Goal: Task Accomplishment & Management: Use online tool/utility

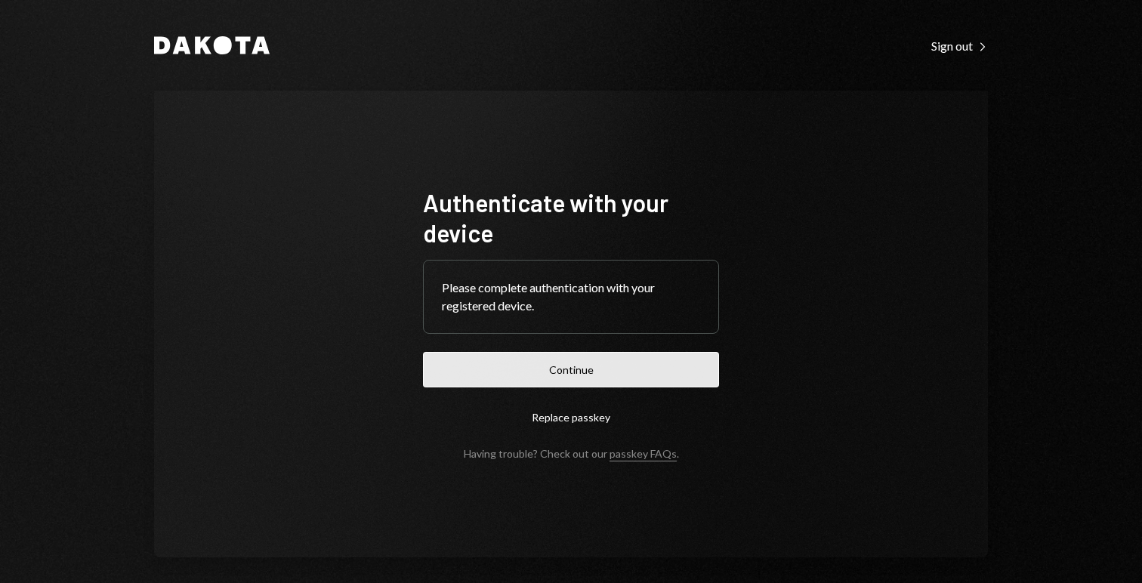
click at [584, 363] on button "Continue" at bounding box center [571, 369] width 296 height 35
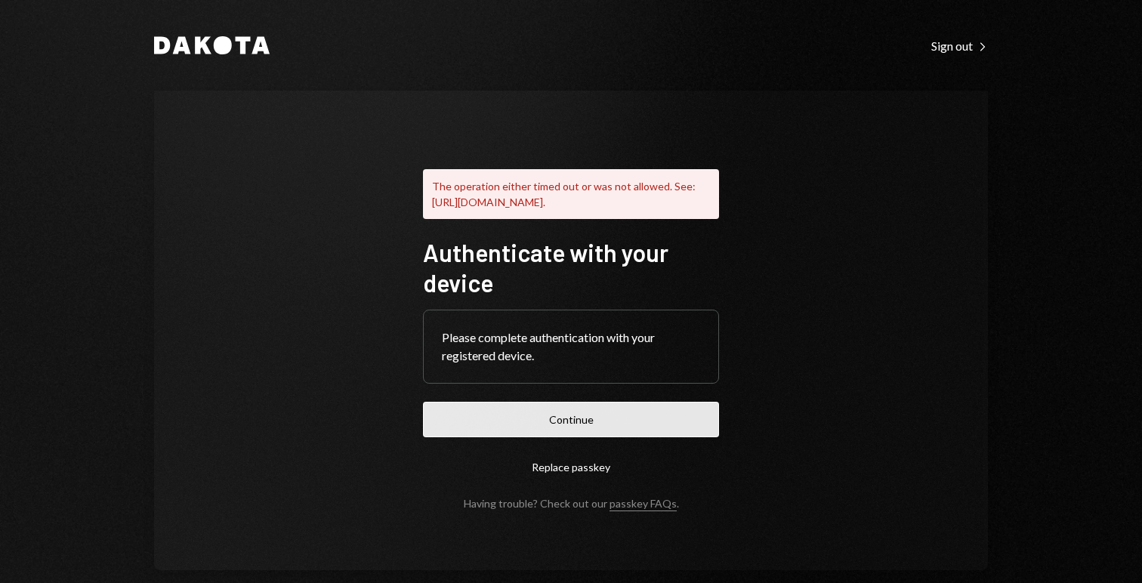
click at [557, 424] on button "Continue" at bounding box center [571, 419] width 296 height 35
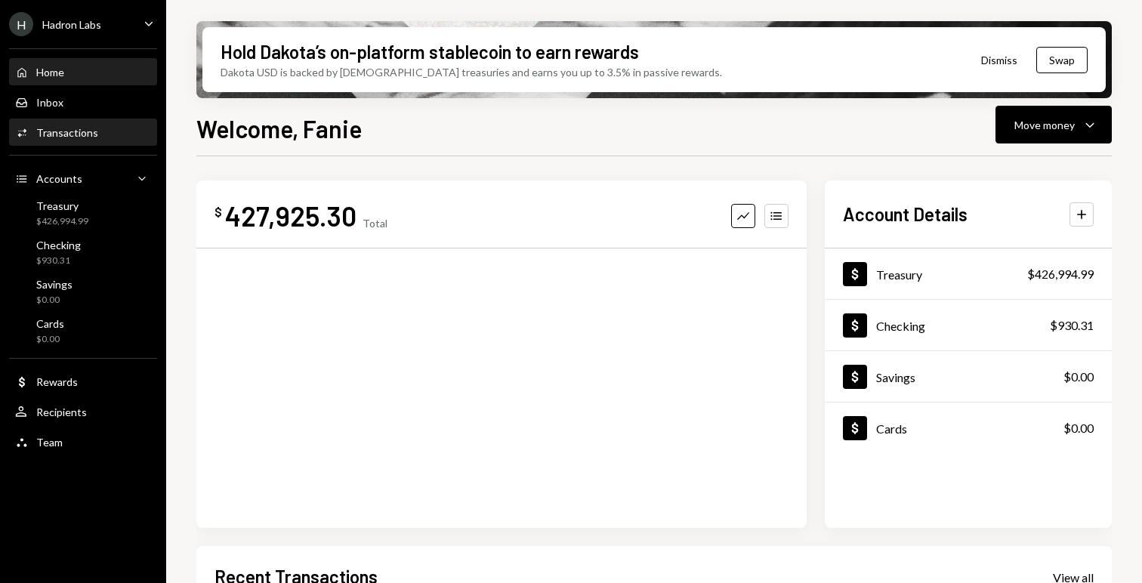
click at [73, 129] on div "Transactions" at bounding box center [67, 132] width 62 height 13
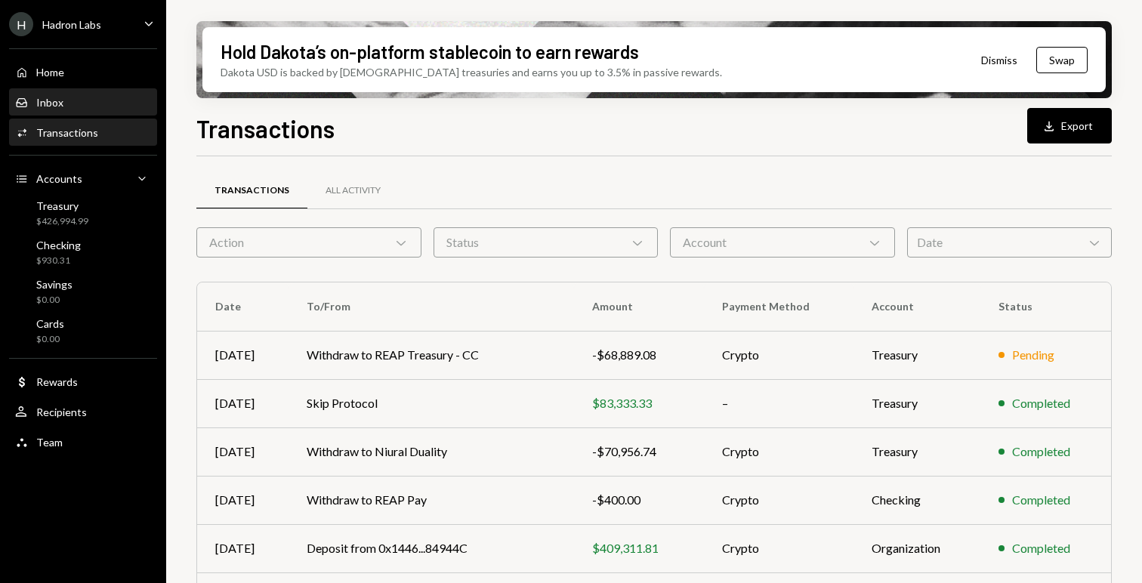
click at [74, 103] on div "Inbox Inbox" at bounding box center [83, 103] width 136 height 14
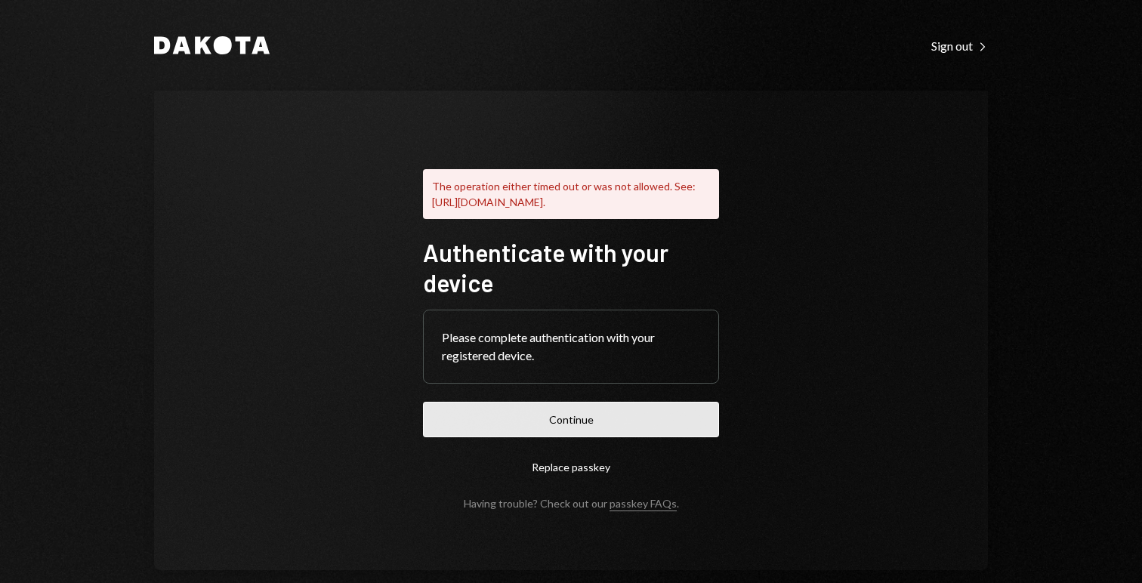
click at [572, 437] on button "Continue" at bounding box center [571, 419] width 296 height 35
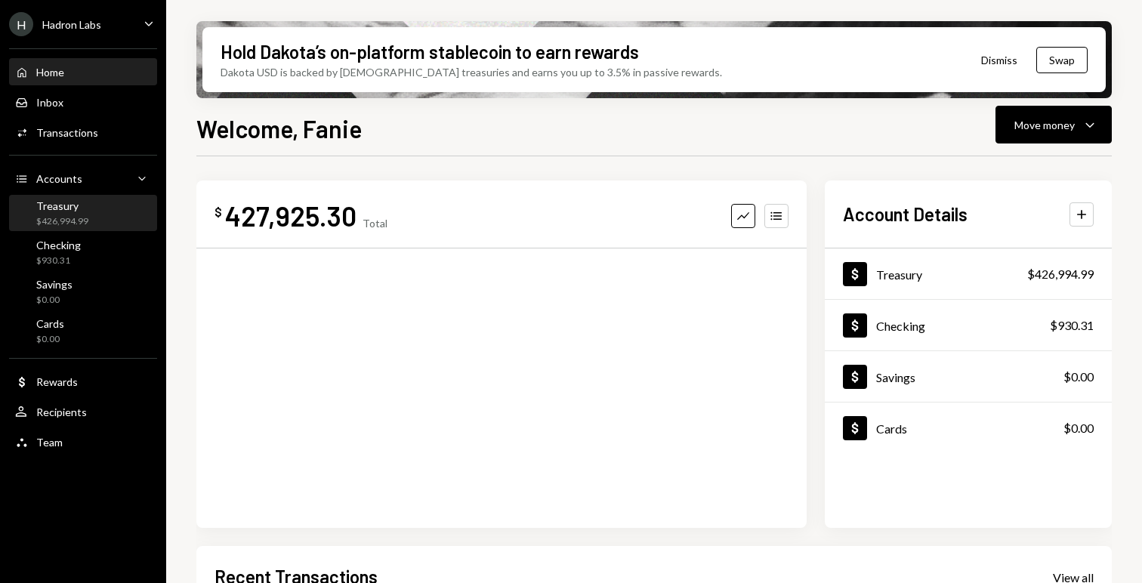
click at [53, 203] on div "Treasury" at bounding box center [62, 205] width 52 height 13
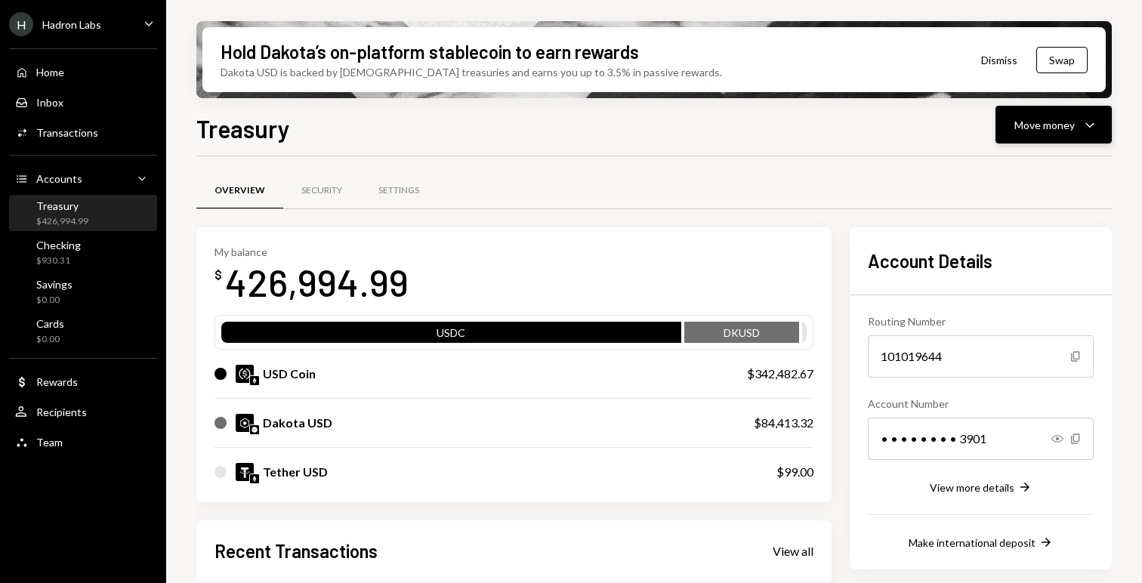
click at [1037, 126] on div "Move money" at bounding box center [1044, 125] width 60 height 16
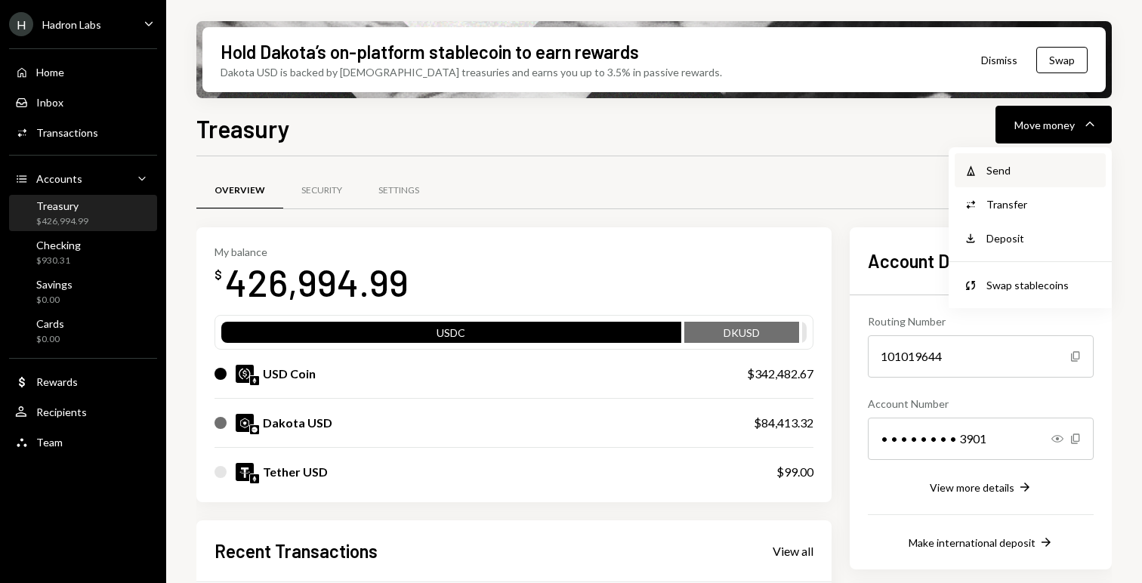
click at [1017, 162] on div "Send" at bounding box center [1041, 170] width 110 height 16
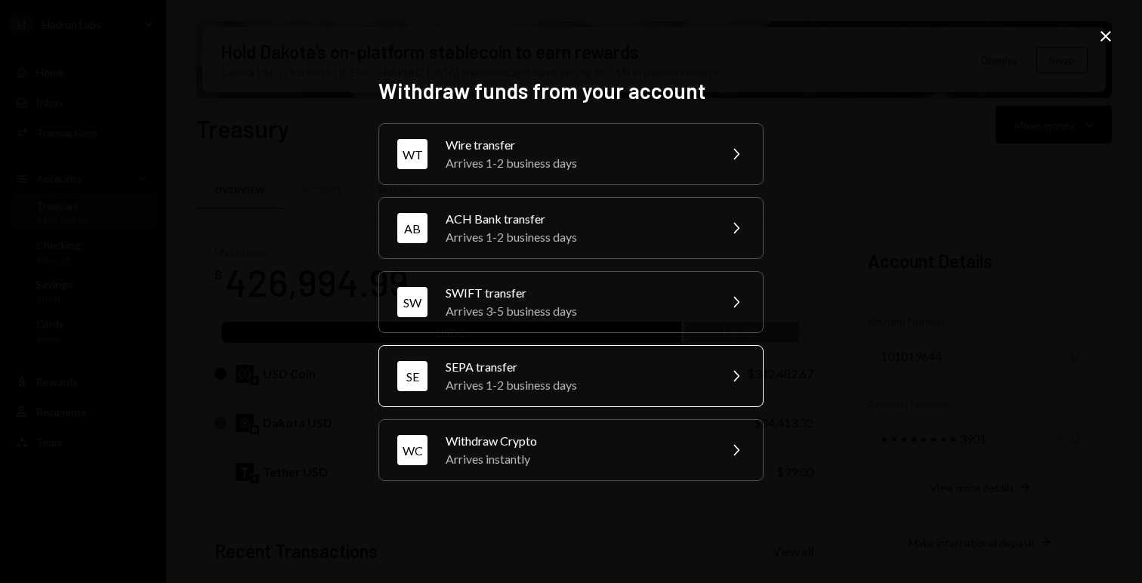
click at [557, 393] on div "Arrives 1-2 business days" at bounding box center [576, 385] width 263 height 18
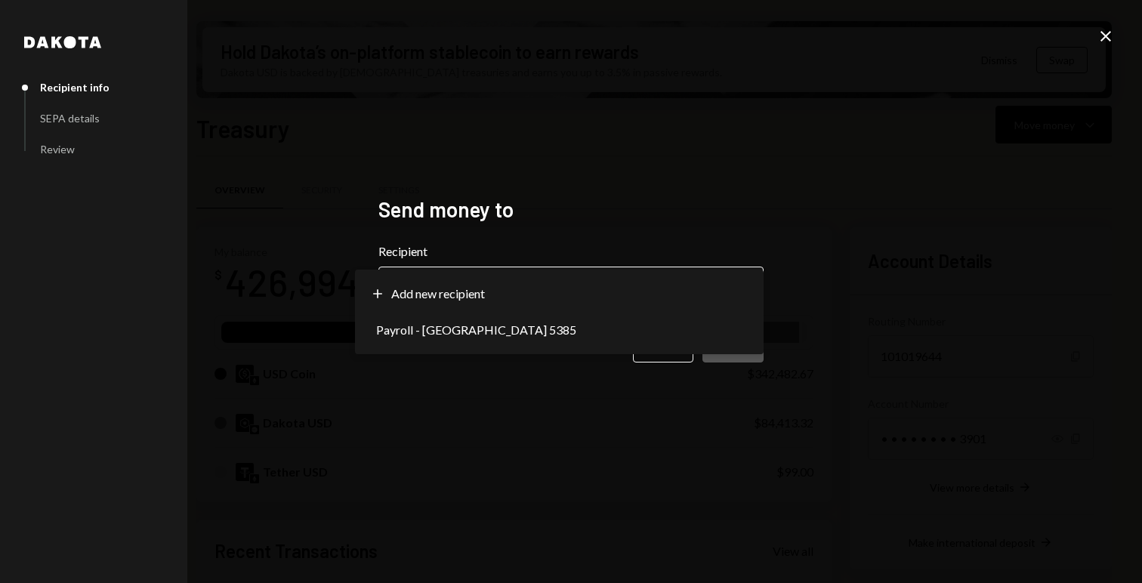
click at [559, 293] on body "H Hadron Labs Caret Down Home Home Inbox Inbox Activities Transactions Accounts…" at bounding box center [571, 291] width 1142 height 583
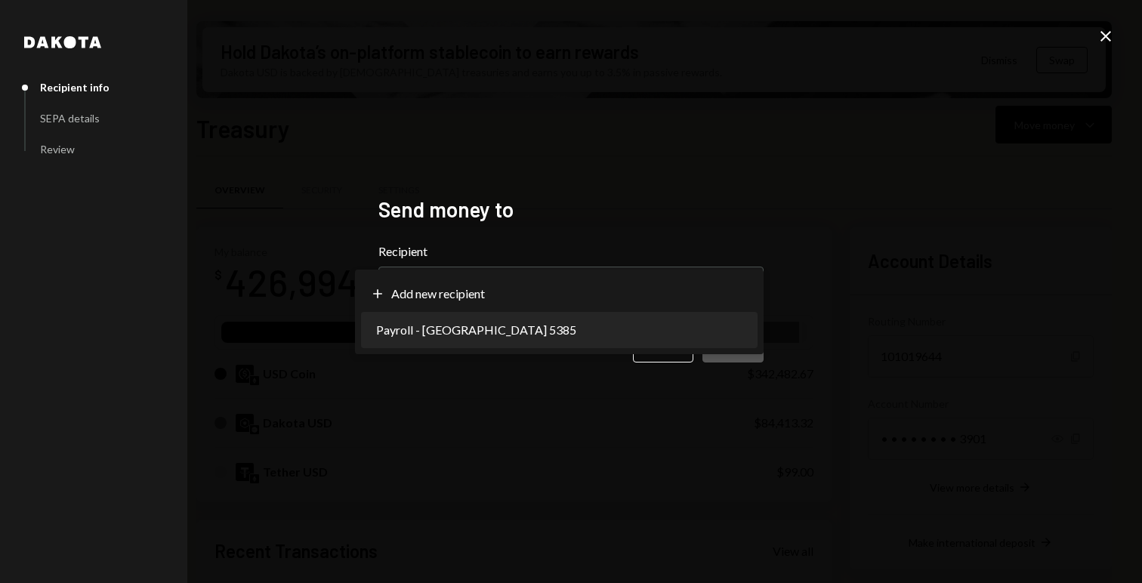
select select "**********"
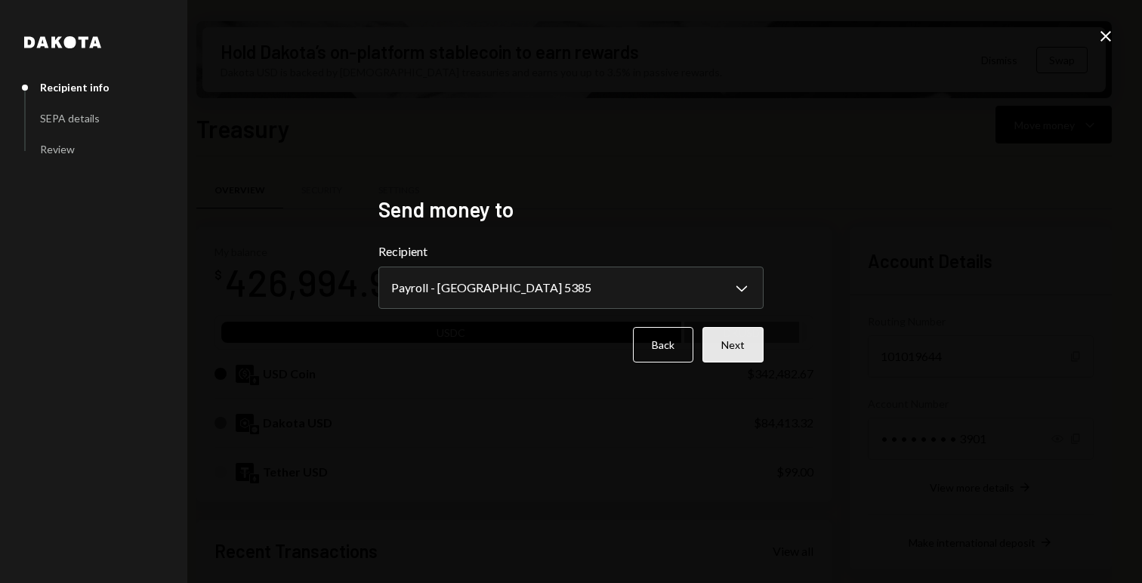
click at [723, 341] on button "Next" at bounding box center [732, 344] width 61 height 35
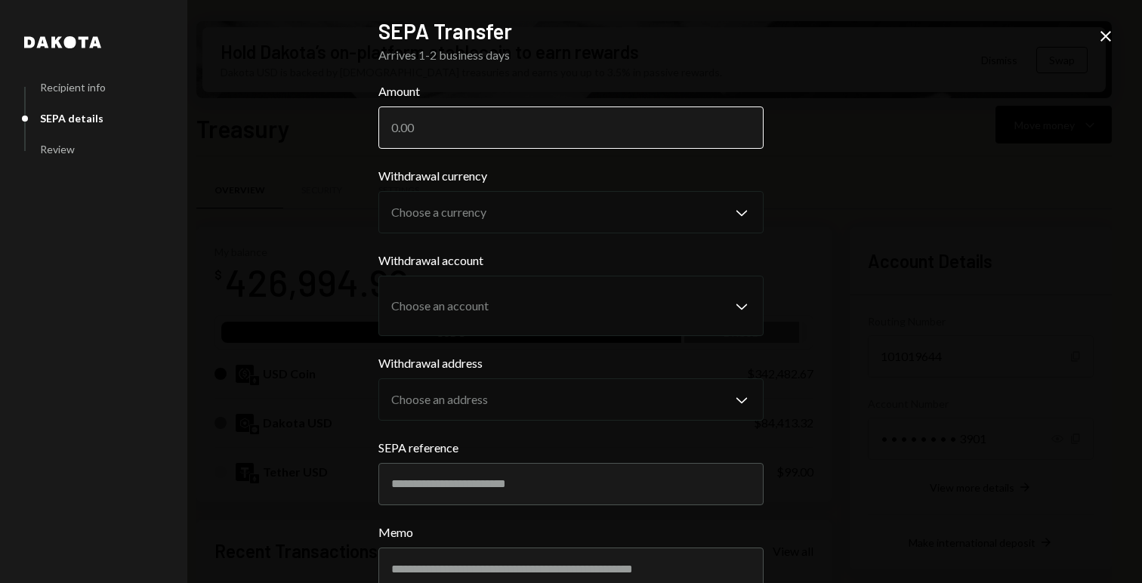
click at [492, 132] on input "Amount" at bounding box center [570, 127] width 385 height 42
paste input "51512.38"
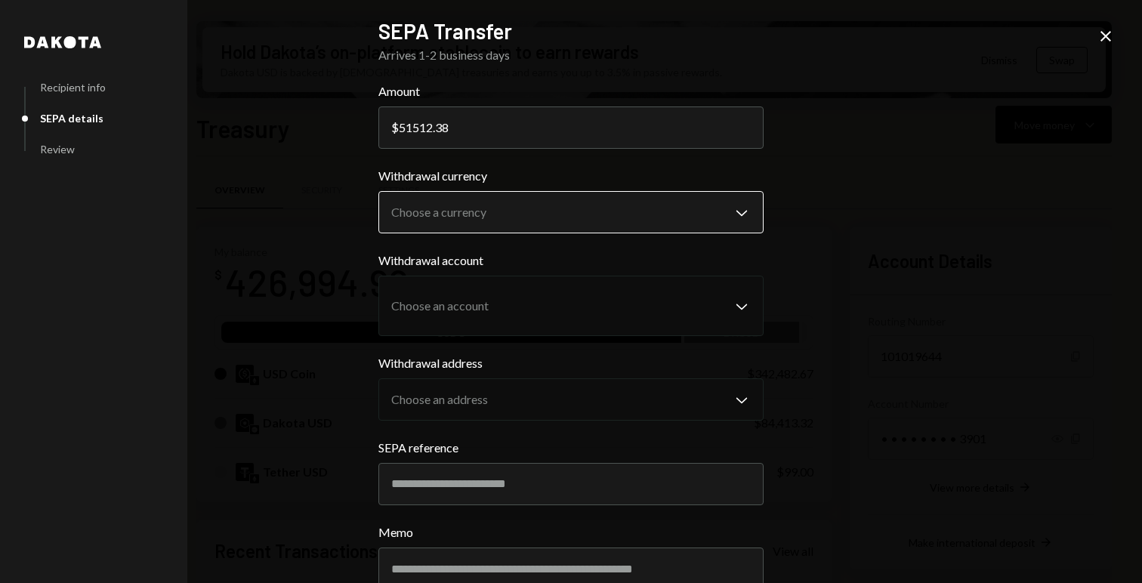
type input "51512.38"
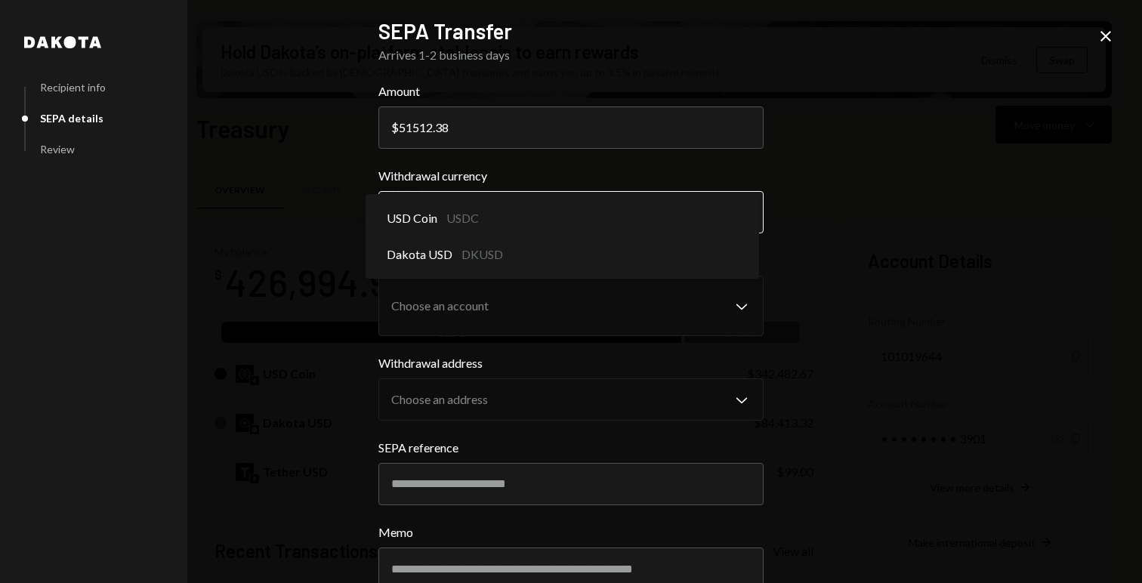
click at [451, 202] on body "H Hadron Labs Caret Down Home Home Inbox Inbox Activities Transactions Accounts…" at bounding box center [571, 291] width 1142 height 583
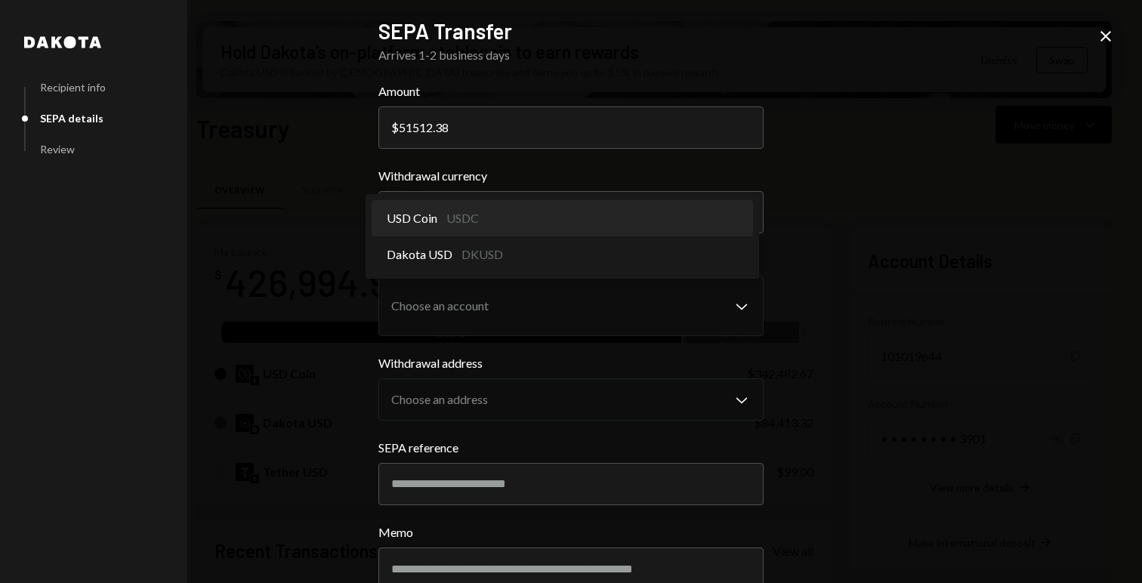
select select "****"
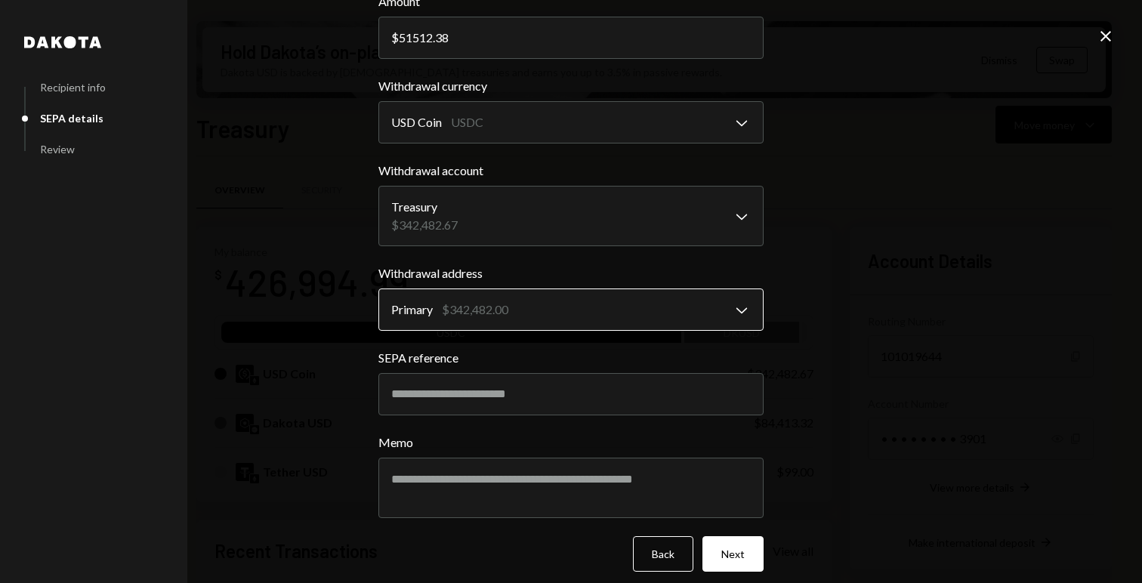
scroll to position [102, 0]
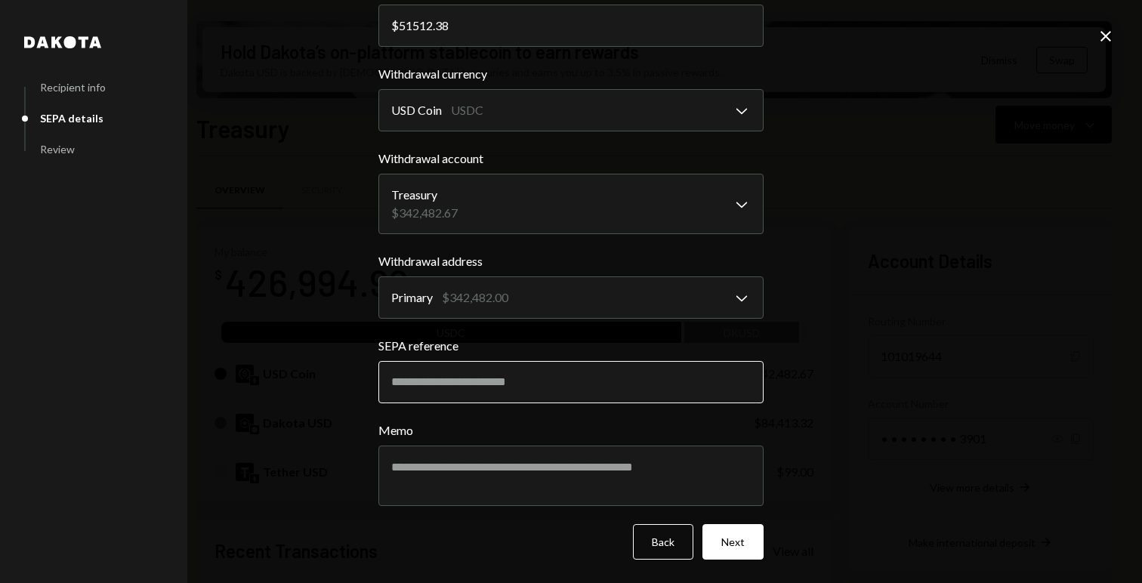
click at [440, 373] on input "SEPA reference" at bounding box center [570, 382] width 385 height 42
paste input "******"
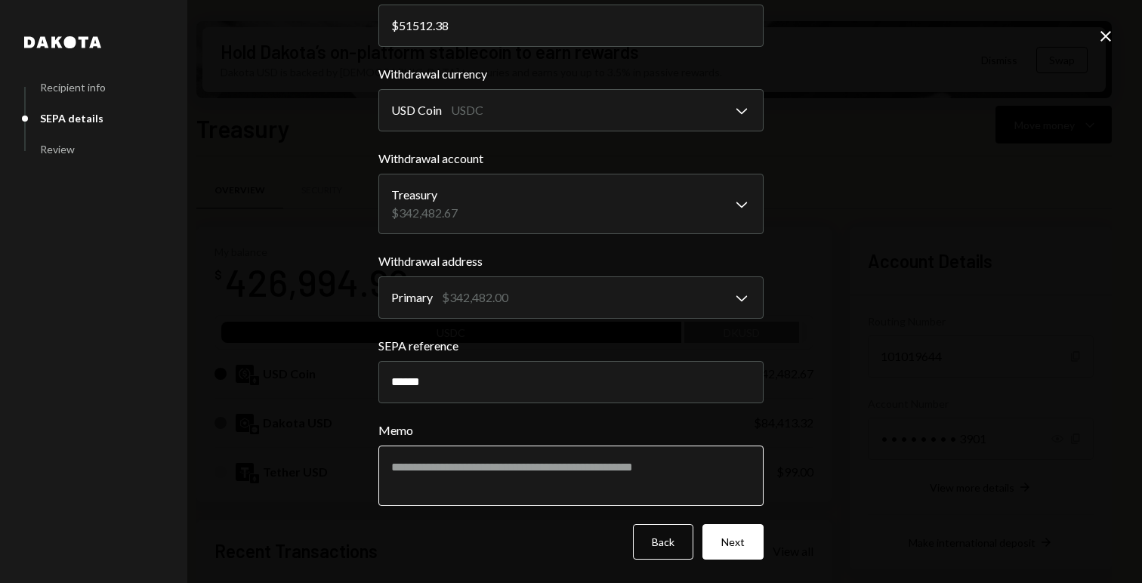
type input "******"
click at [418, 468] on textarea "Memo" at bounding box center [570, 475] width 385 height 60
type textarea "**********"
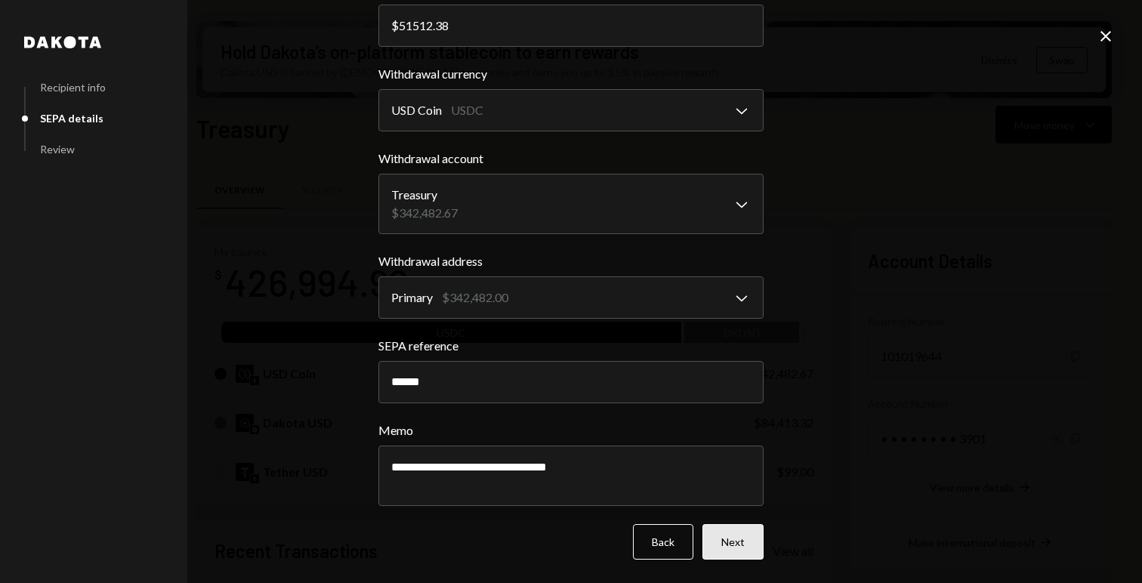
click at [736, 540] on button "Next" at bounding box center [732, 541] width 61 height 35
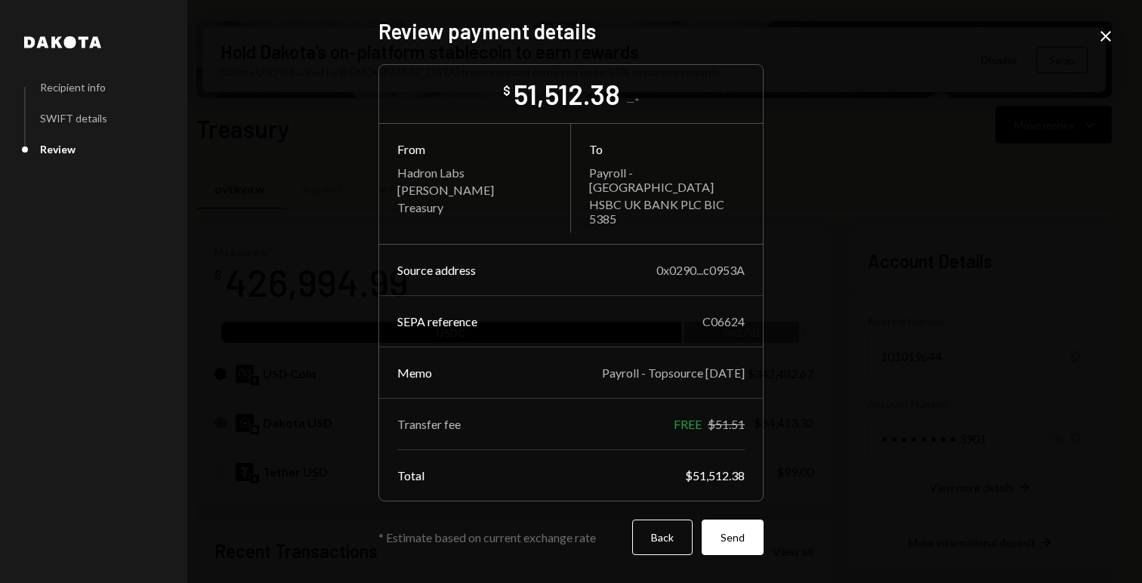
scroll to position [0, 0]
click at [735, 540] on button "Send" at bounding box center [732, 536] width 62 height 35
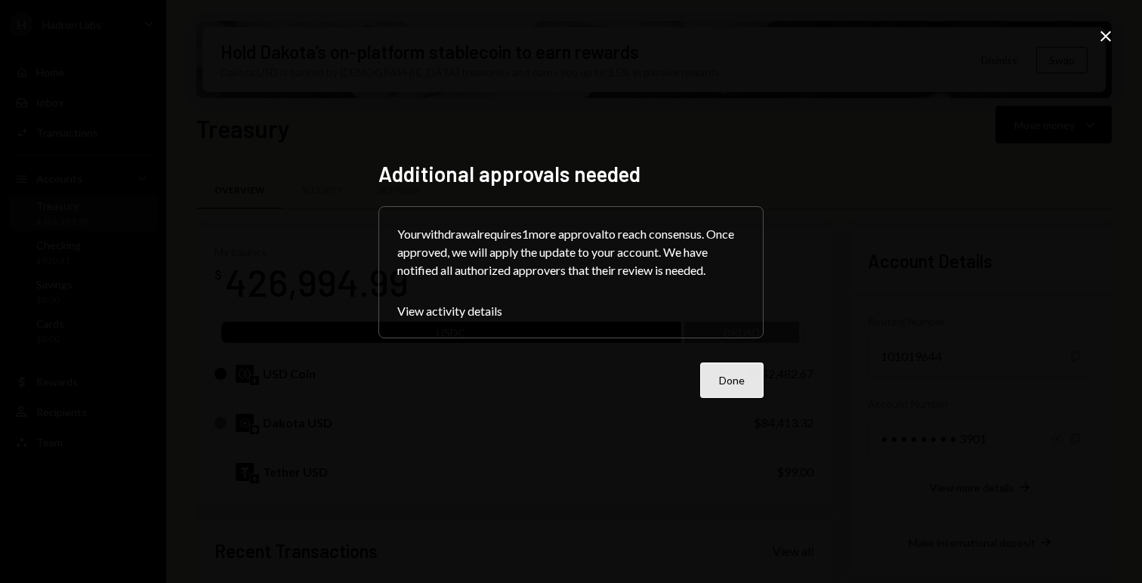
click at [726, 387] on button "Done" at bounding box center [731, 379] width 63 height 35
